Goal: Task Accomplishment & Management: Use online tool/utility

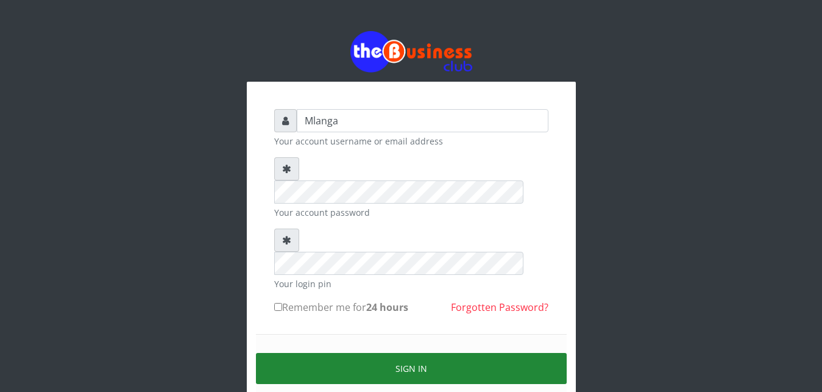
click at [423, 353] on button "Sign in" at bounding box center [411, 368] width 311 height 31
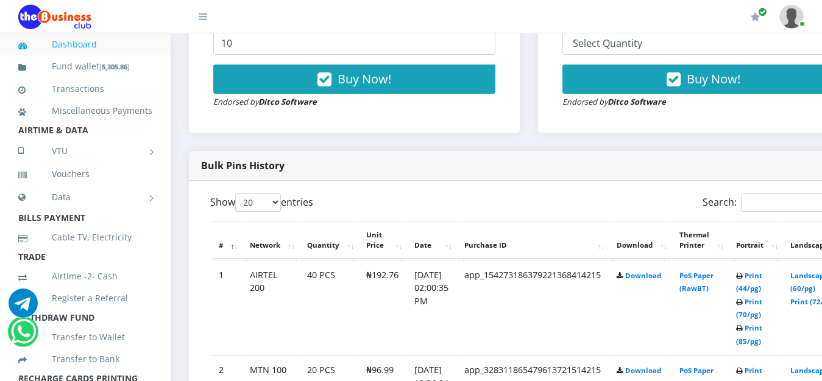
scroll to position [528, 0]
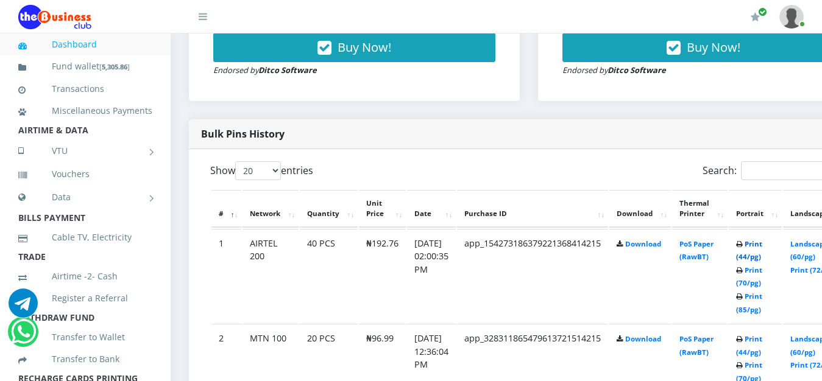
click at [762, 247] on link "Print (44/pg)" at bounding box center [749, 250] width 26 height 23
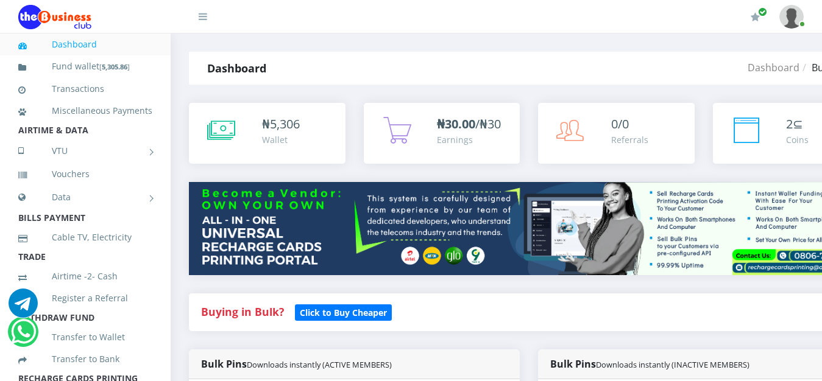
scroll to position [528, 0]
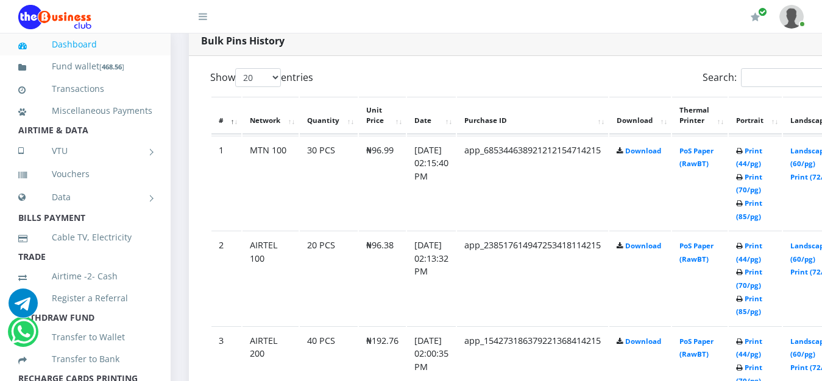
scroll to position [653, 0]
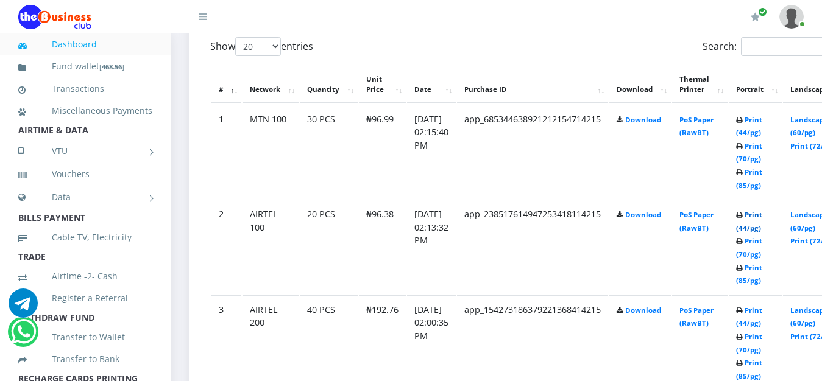
click at [762, 217] on link "Print (44/pg)" at bounding box center [749, 221] width 26 height 23
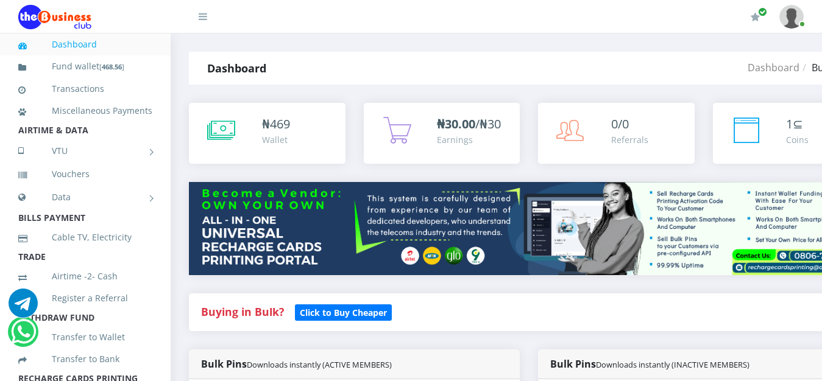
scroll to position [653, 0]
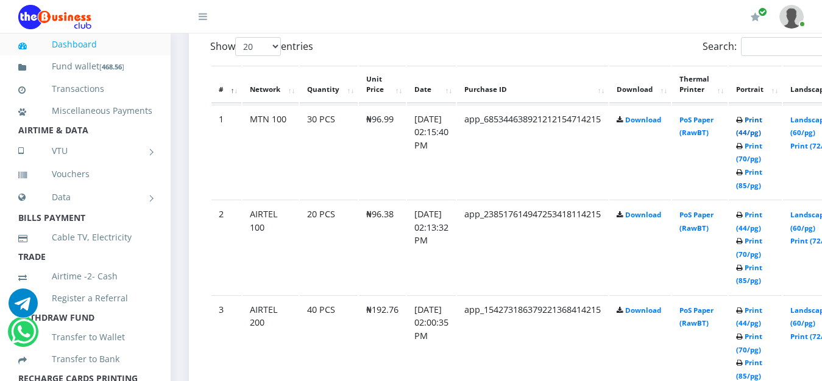
click at [762, 121] on link "Print (44/pg)" at bounding box center [749, 126] width 26 height 23
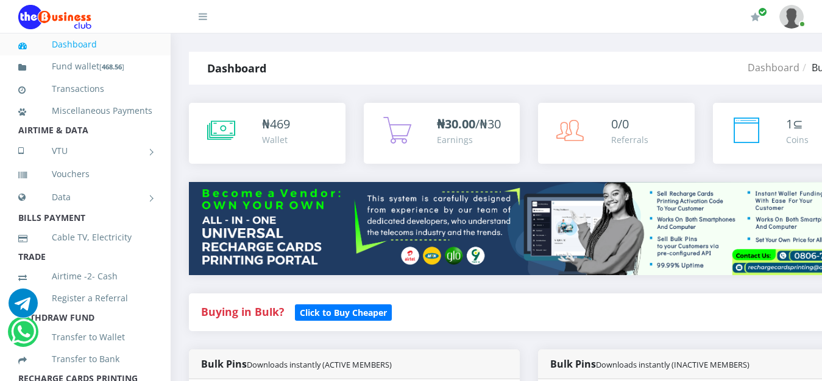
scroll to position [653, 0]
